Goal: Task Accomplishment & Management: Manage account settings

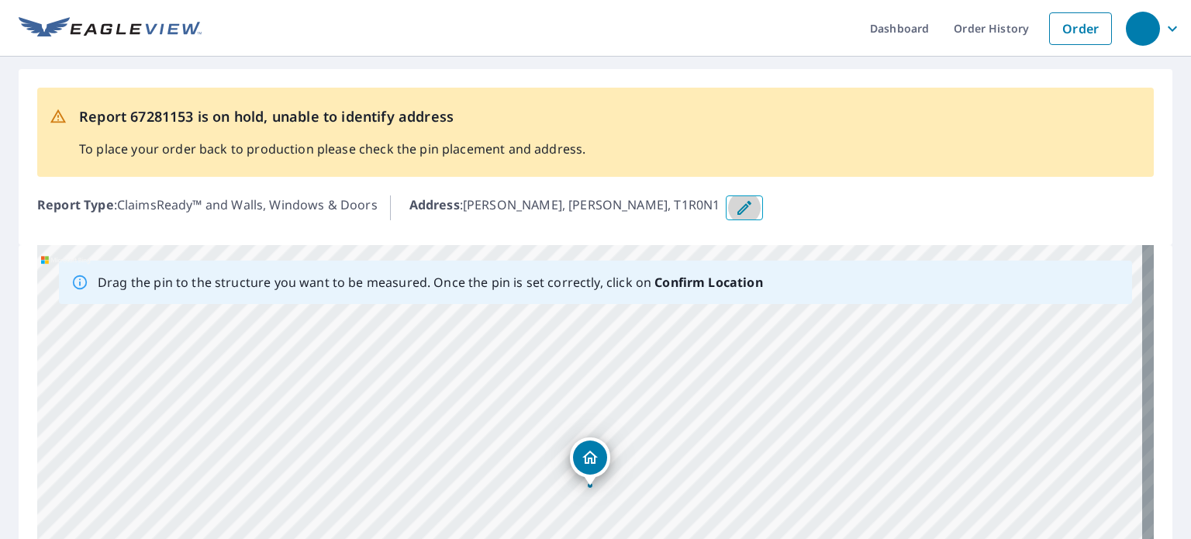
click at [735, 203] on icon "button" at bounding box center [744, 207] width 19 height 19
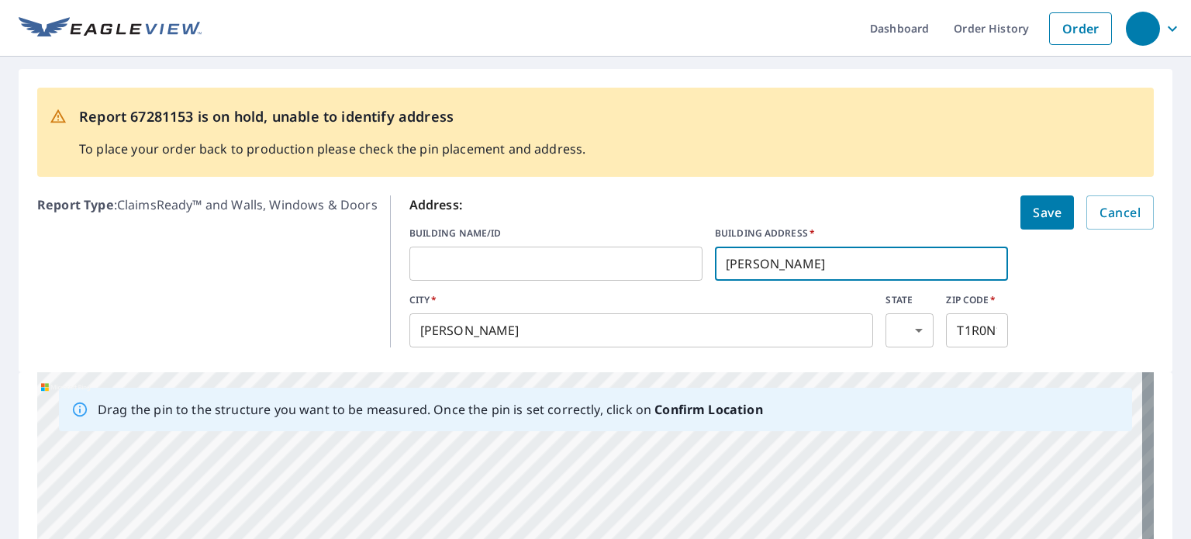
drag, startPoint x: 881, startPoint y: 259, endPoint x: 692, endPoint y: 269, distance: 188.7
click at [692, 269] on div "BUILDING NAME/ID ​ BUILDING ADDRESS   * AMBER VOGELAAR ​" at bounding box center [708, 253] width 599 height 54
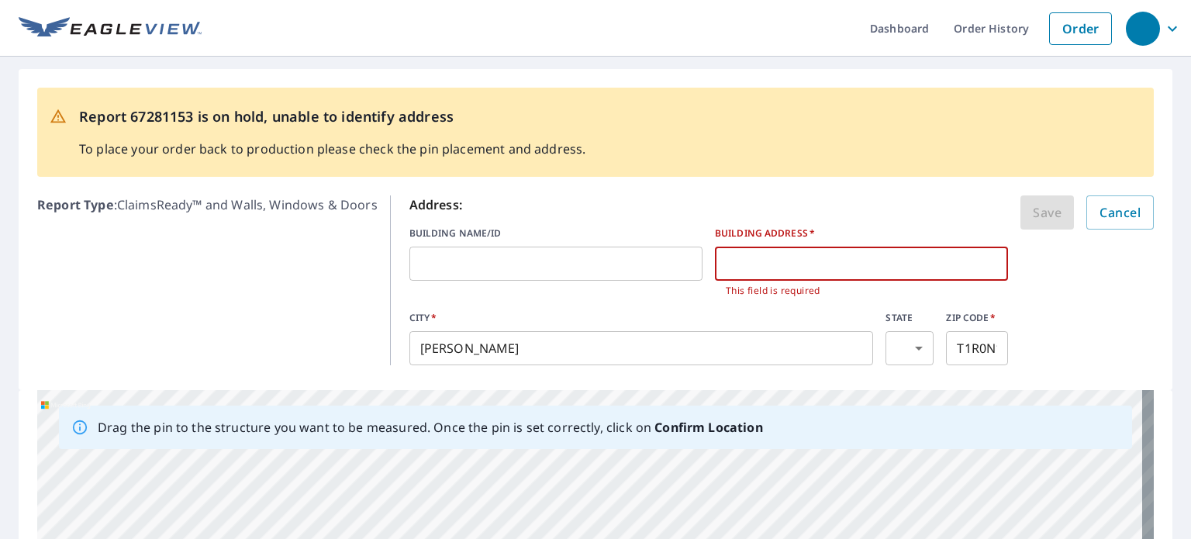
click at [785, 263] on input "text" at bounding box center [861, 263] width 293 height 43
paste input "[STREET_ADDRESS]"
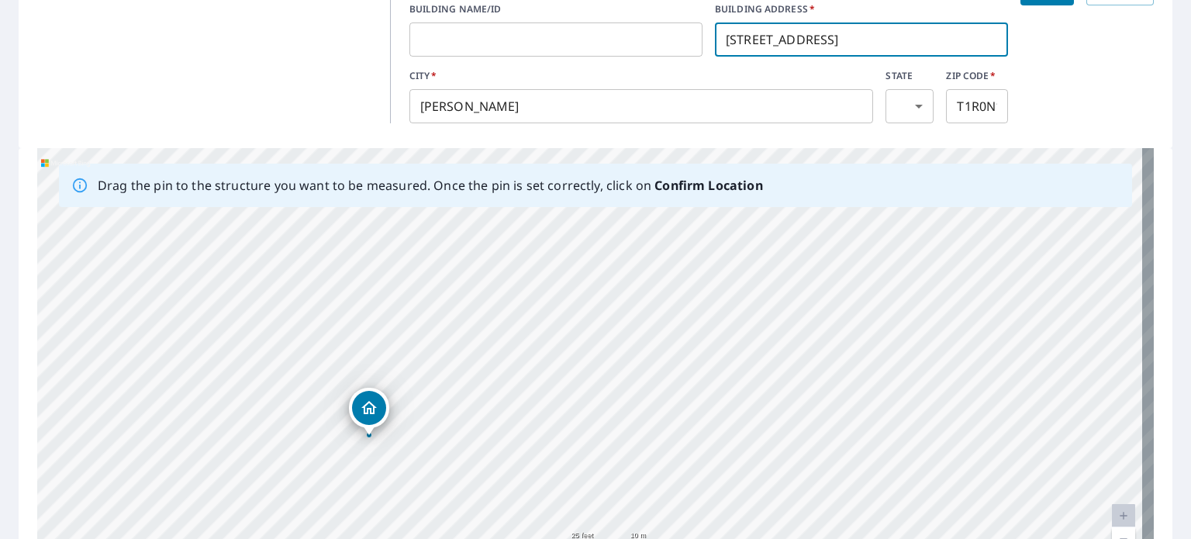
scroll to position [206, 0]
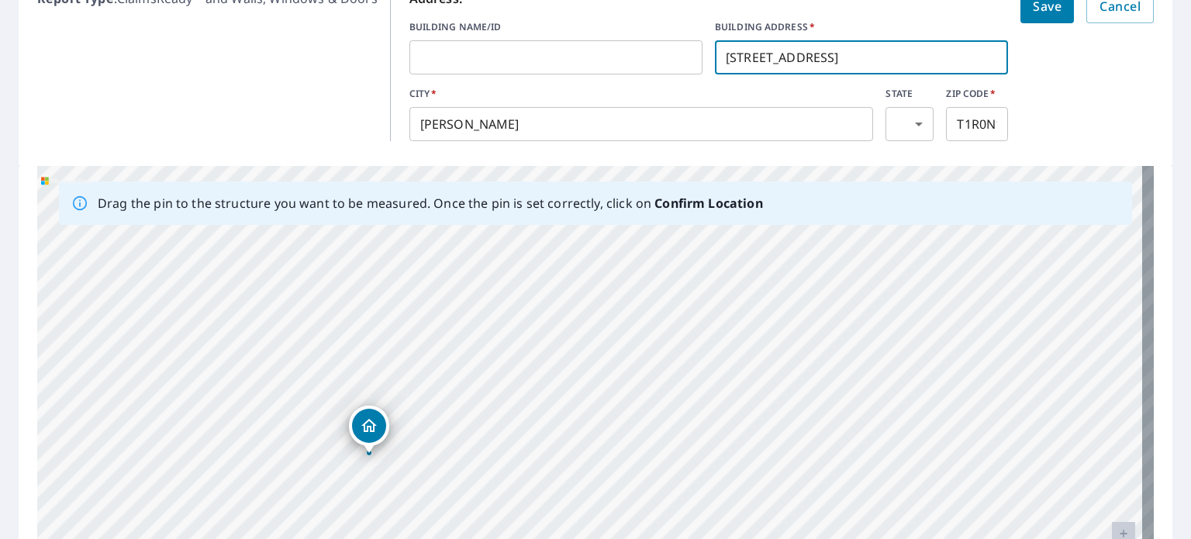
type input "[STREET_ADDRESS]"
click at [897, 120] on body "Dashboard Order History Order Report 67281153 is on hold, unable to identify ad…" at bounding box center [595, 269] width 1191 height 539
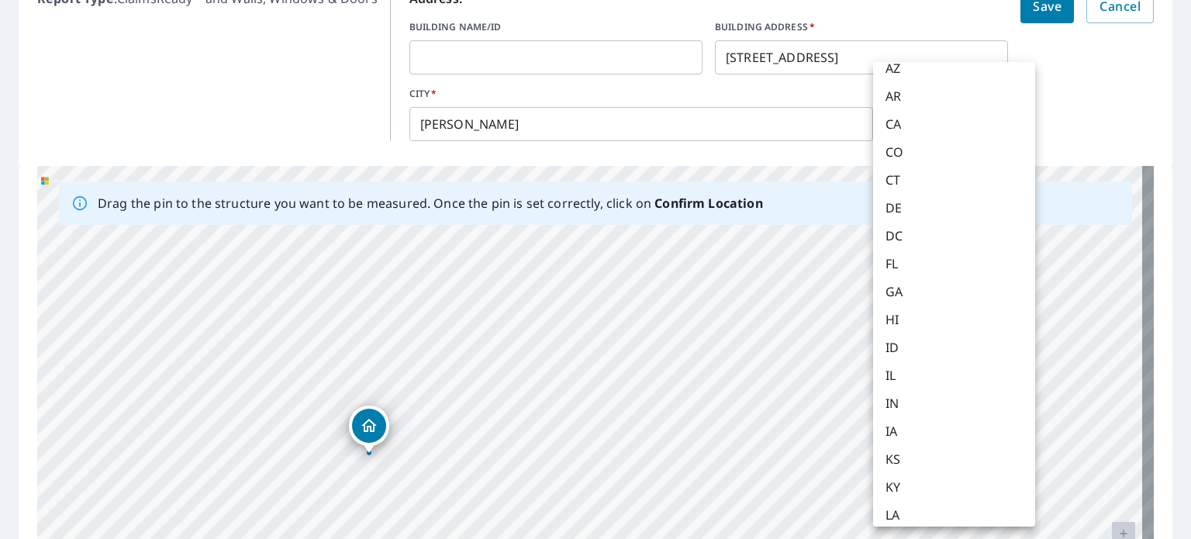
scroll to position [68, 0]
click at [1098, 110] on div at bounding box center [595, 269] width 1191 height 539
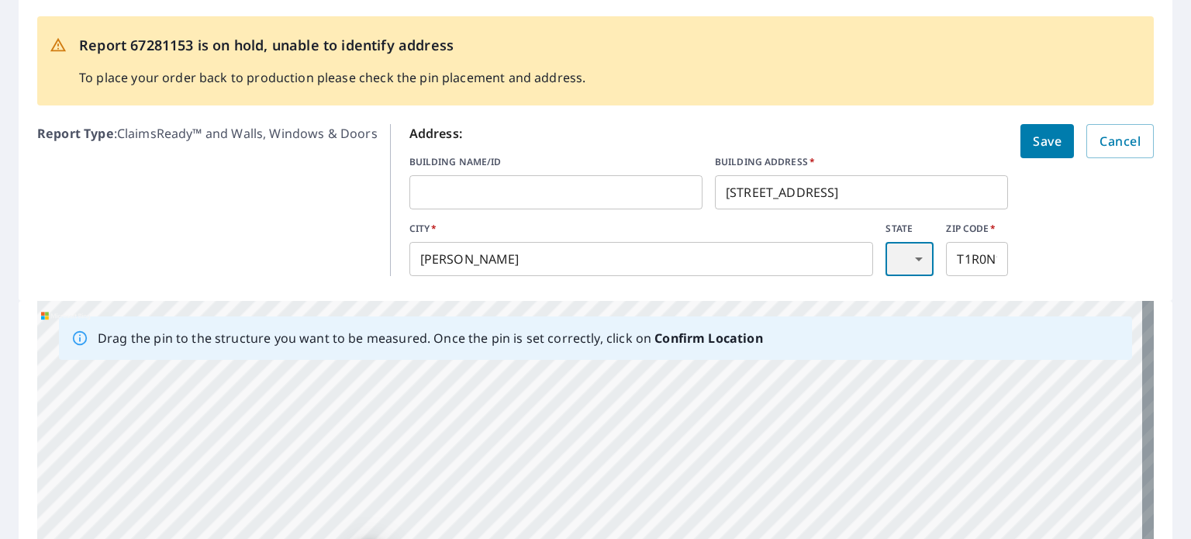
scroll to position [67, 0]
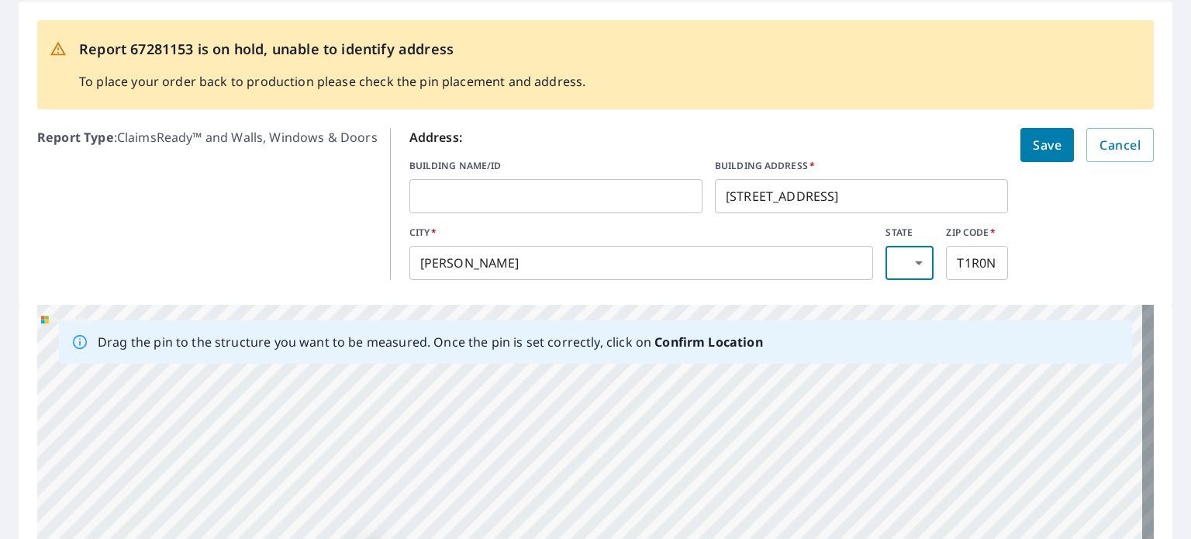
click at [1033, 138] on span "Save" at bounding box center [1047, 145] width 29 height 22
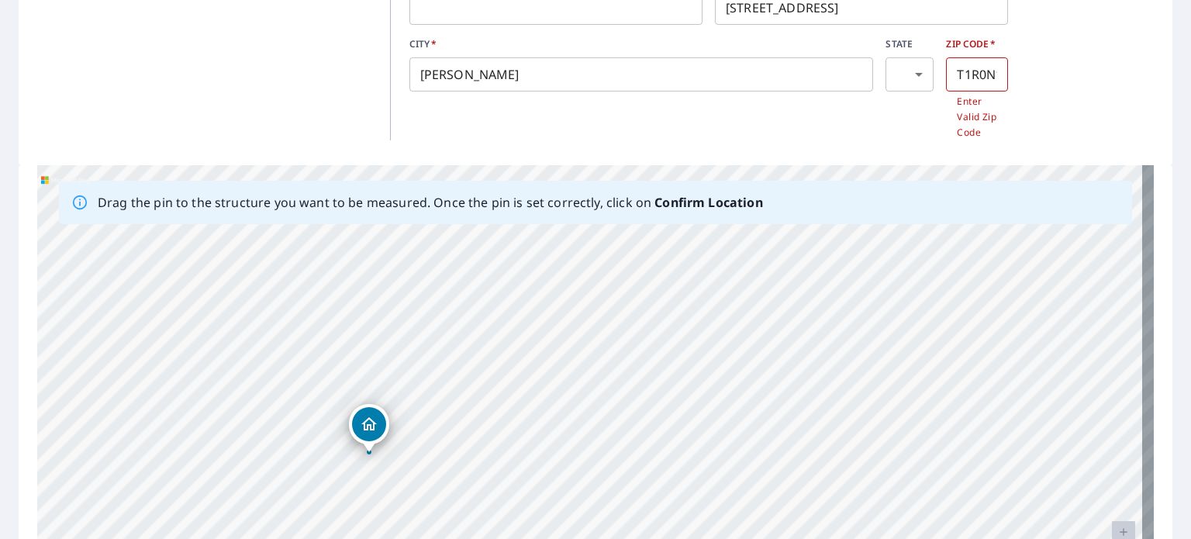
scroll to position [438, 0]
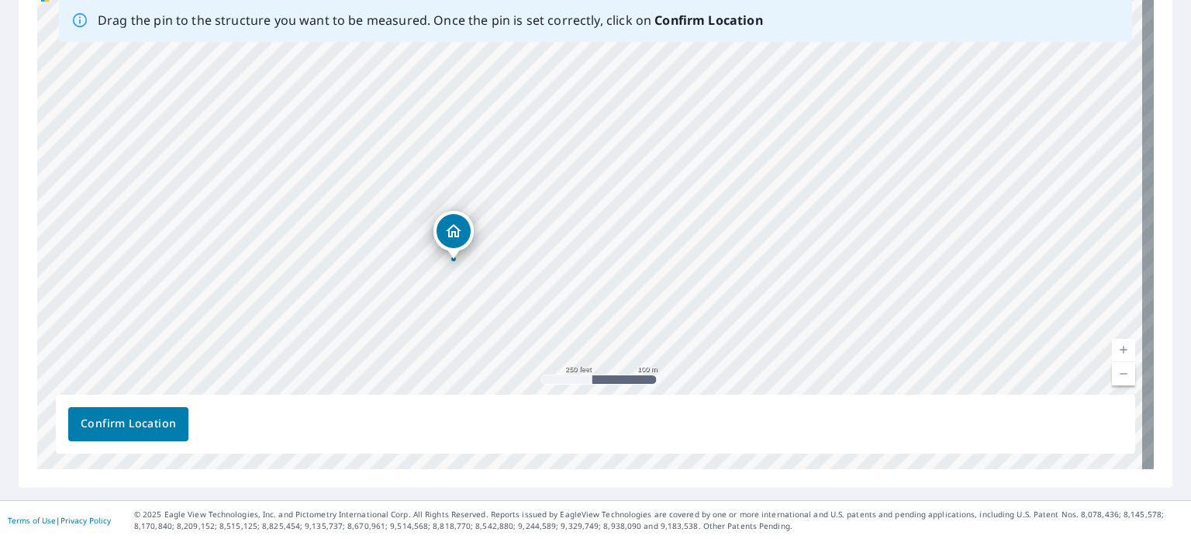
click at [448, 236] on icon "Dropped pin, building 1, Residential property, AMBER VOGELAAR BROOKS, AB T1R0N1" at bounding box center [454, 230] width 16 height 13
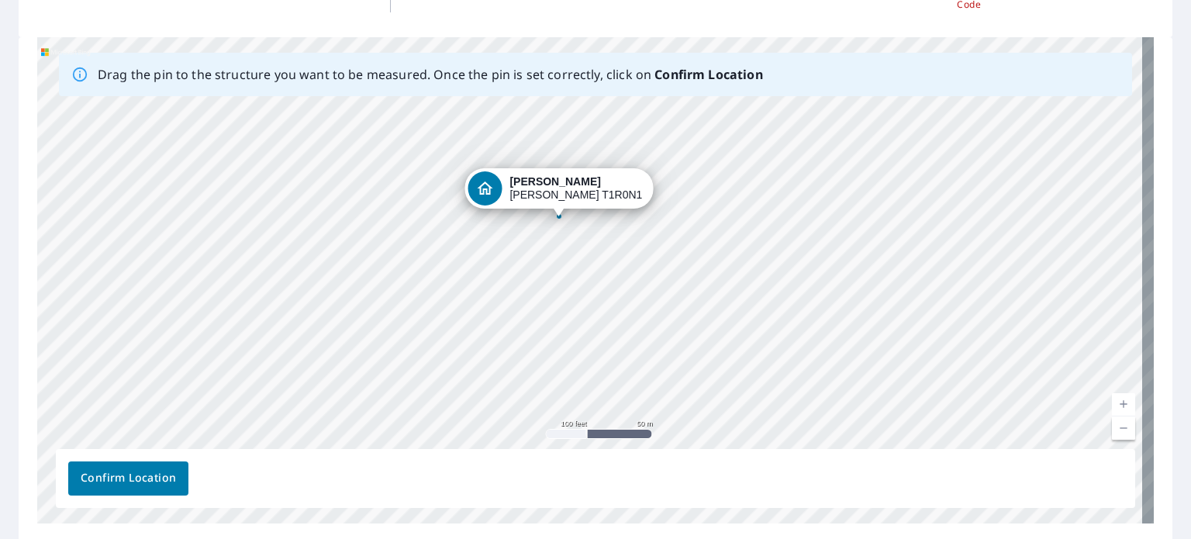
scroll to position [385, 0]
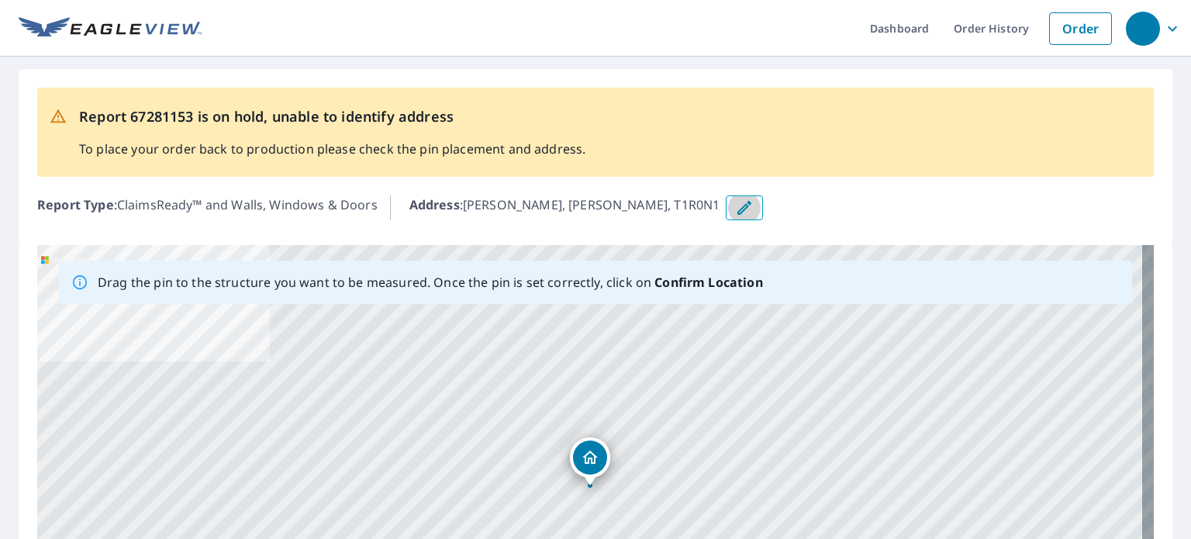
click at [731, 217] on button "button" at bounding box center [744, 207] width 37 height 25
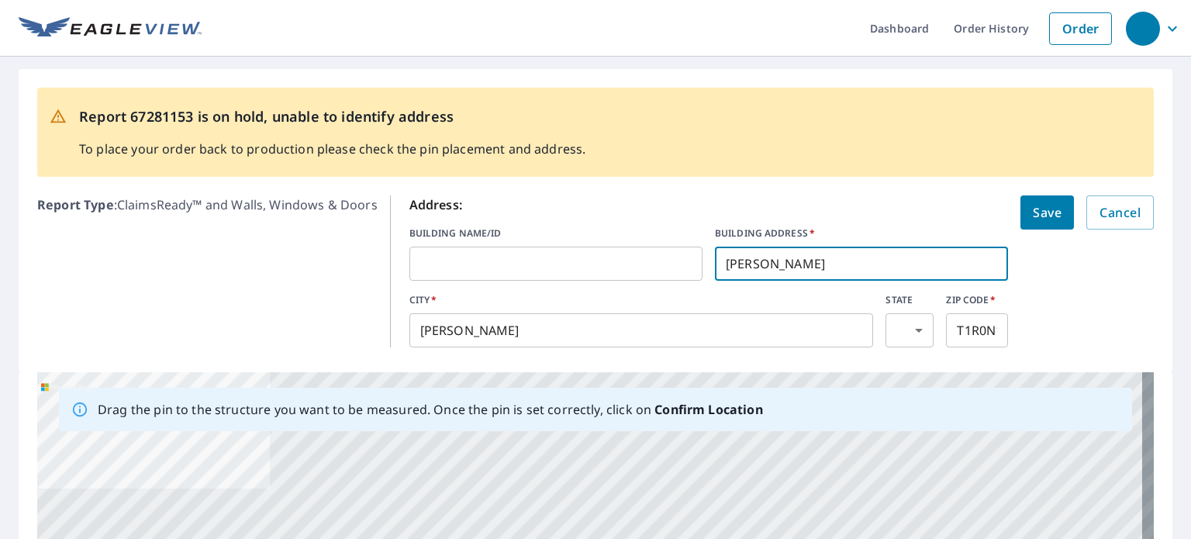
drag, startPoint x: 859, startPoint y: 274, endPoint x: 654, endPoint y: 288, distance: 205.9
click at [654, 288] on div "Address: BUILDING NAME/ID ​ BUILDING ADDRESS   * [PERSON_NAME] ​ CITY   * [PERS…" at bounding box center [708, 271] width 599 height 152
paste input "[STREET_ADDRESS]"
type input "[STREET_ADDRESS]"
click at [1040, 202] on span "Save" at bounding box center [1047, 213] width 29 height 22
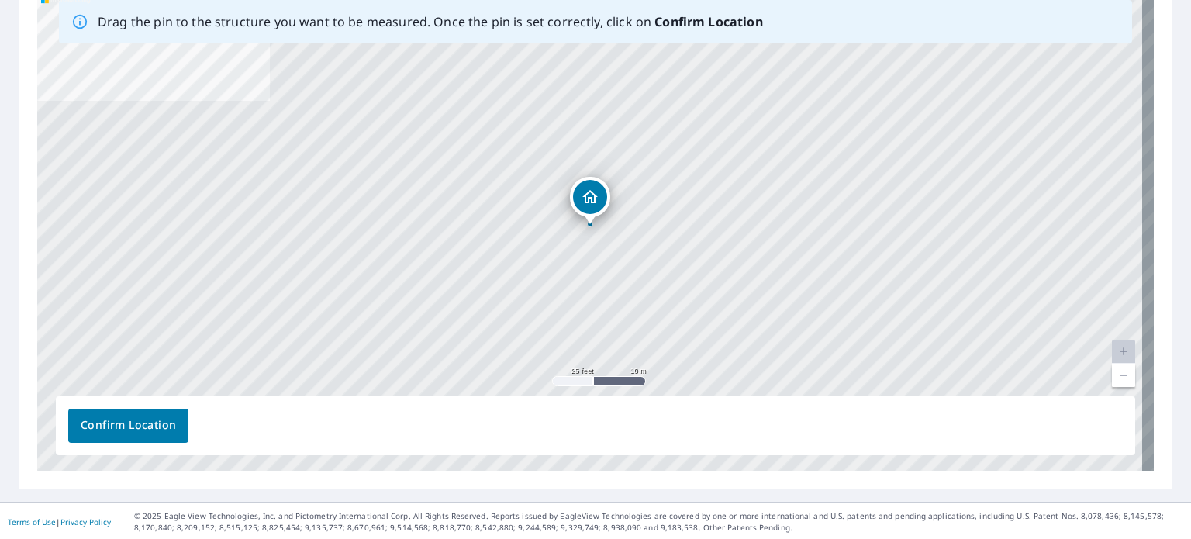
scroll to position [437, 0]
